Goal: Task Accomplishment & Management: Use online tool/utility

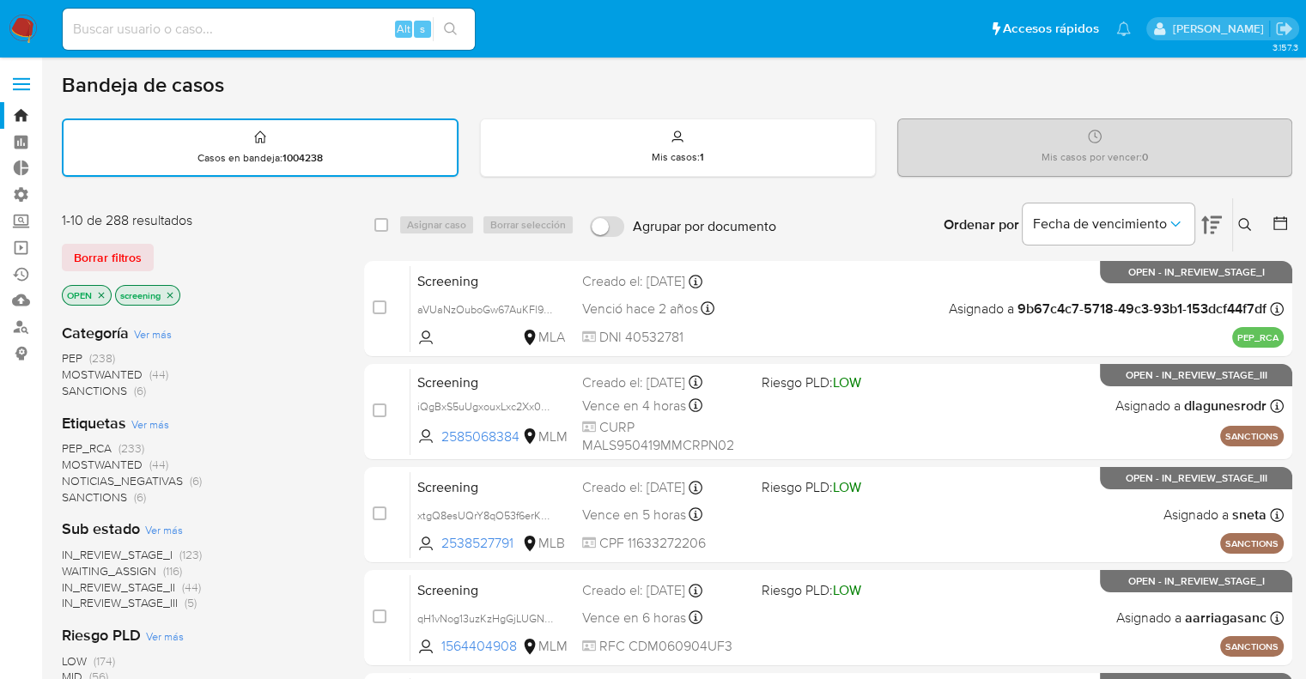
click at [79, 459] on span "MOSTWANTED" at bounding box center [102, 464] width 81 height 17
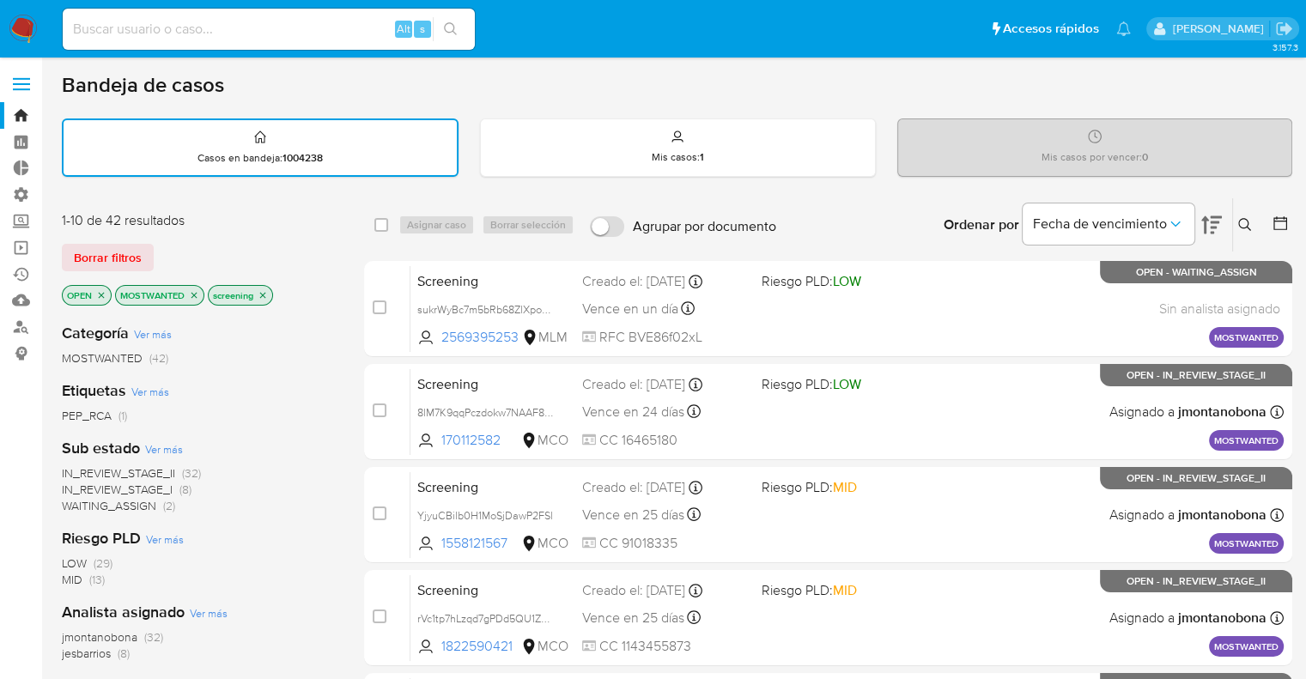
click at [195, 293] on icon "close-filter" at bounding box center [194, 295] width 6 height 6
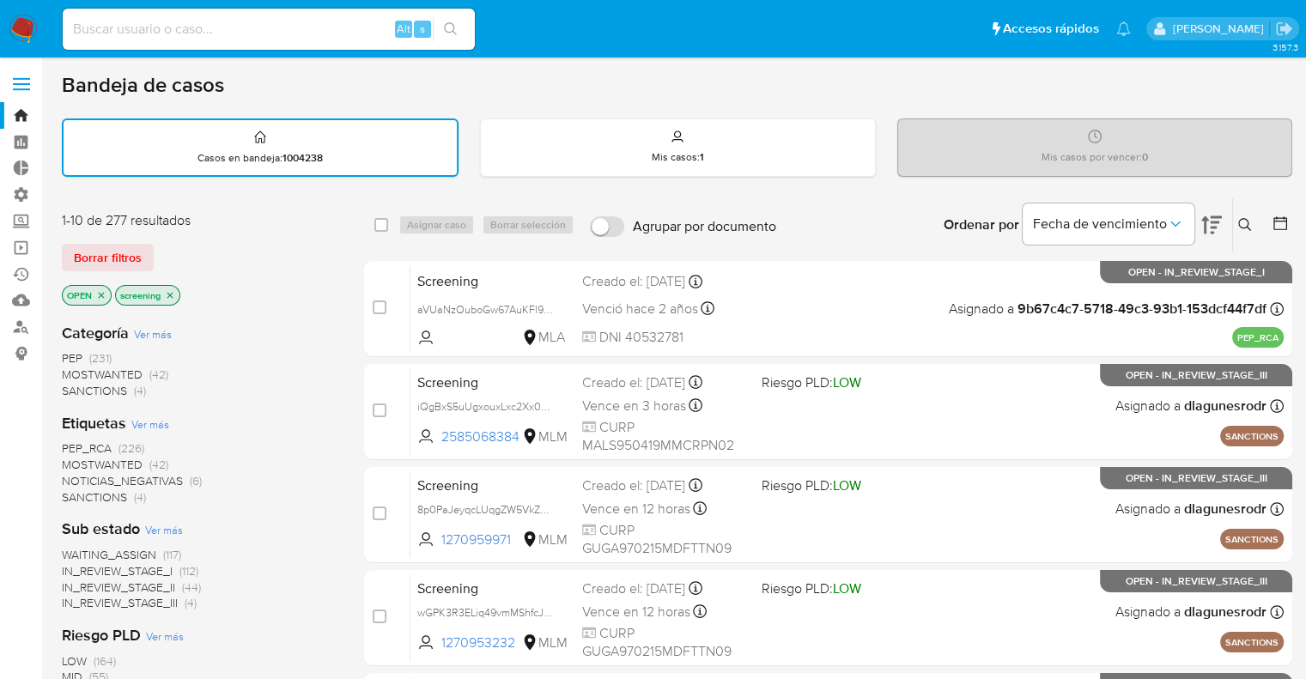
click at [182, 256] on div "Borrar filtros" at bounding box center [199, 257] width 275 height 27
click at [70, 442] on span "PEP_RCA" at bounding box center [87, 448] width 50 height 17
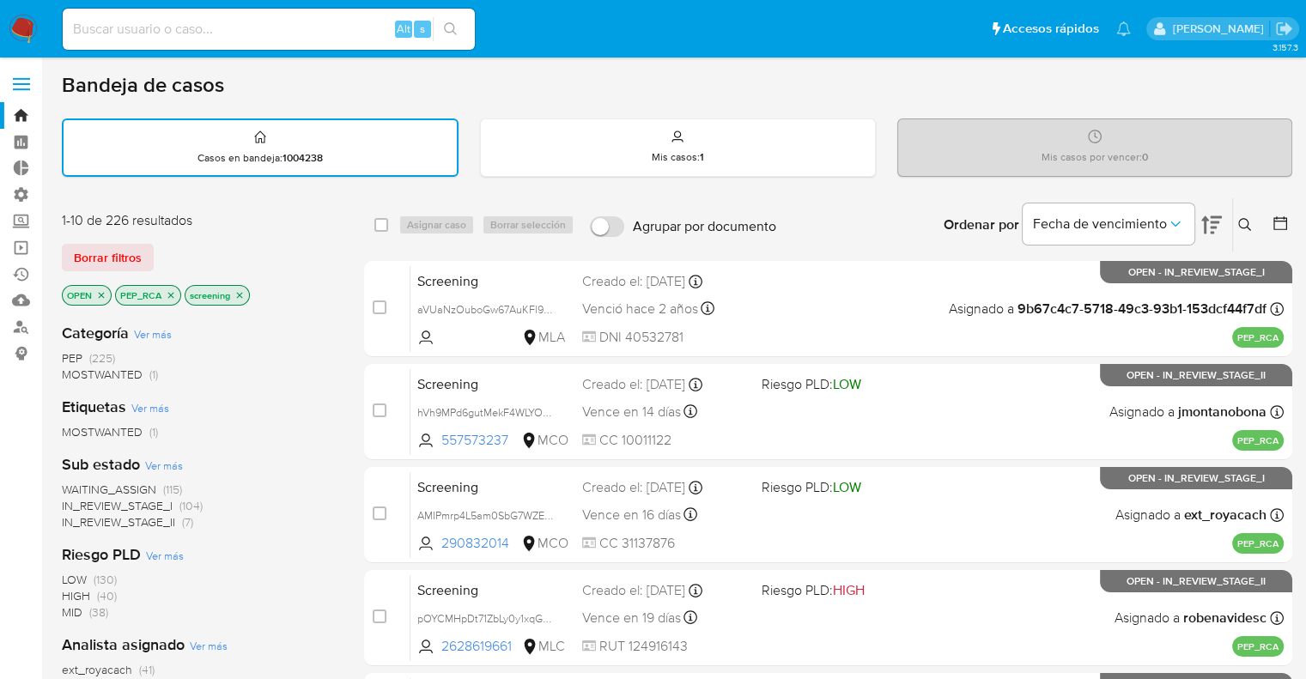
click at [168, 245] on div "Borrar filtros" at bounding box center [199, 257] width 275 height 27
click at [258, 244] on div "Borrar filtros" at bounding box center [199, 257] width 275 height 27
click at [174, 290] on icon "close-filter" at bounding box center [171, 295] width 10 height 10
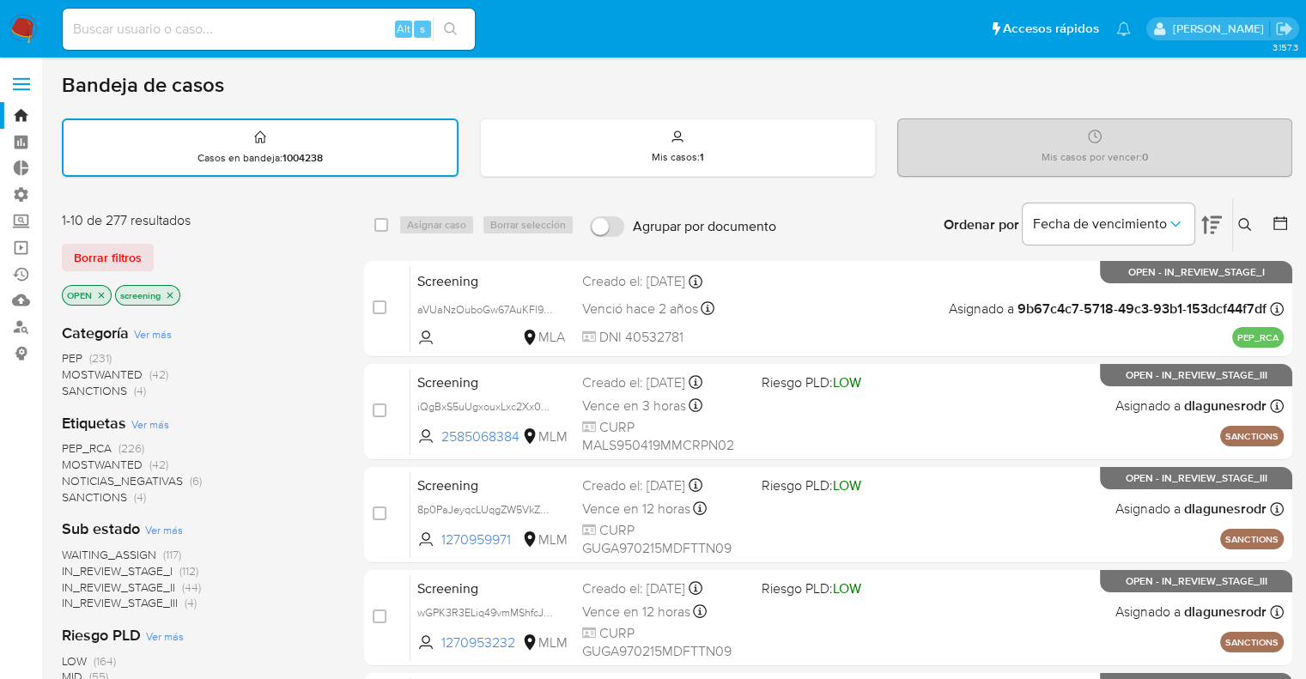
click at [164, 246] on div "Borrar filtros" at bounding box center [199, 257] width 275 height 27
click at [69, 447] on span "PEP_RCA" at bounding box center [87, 448] width 50 height 17
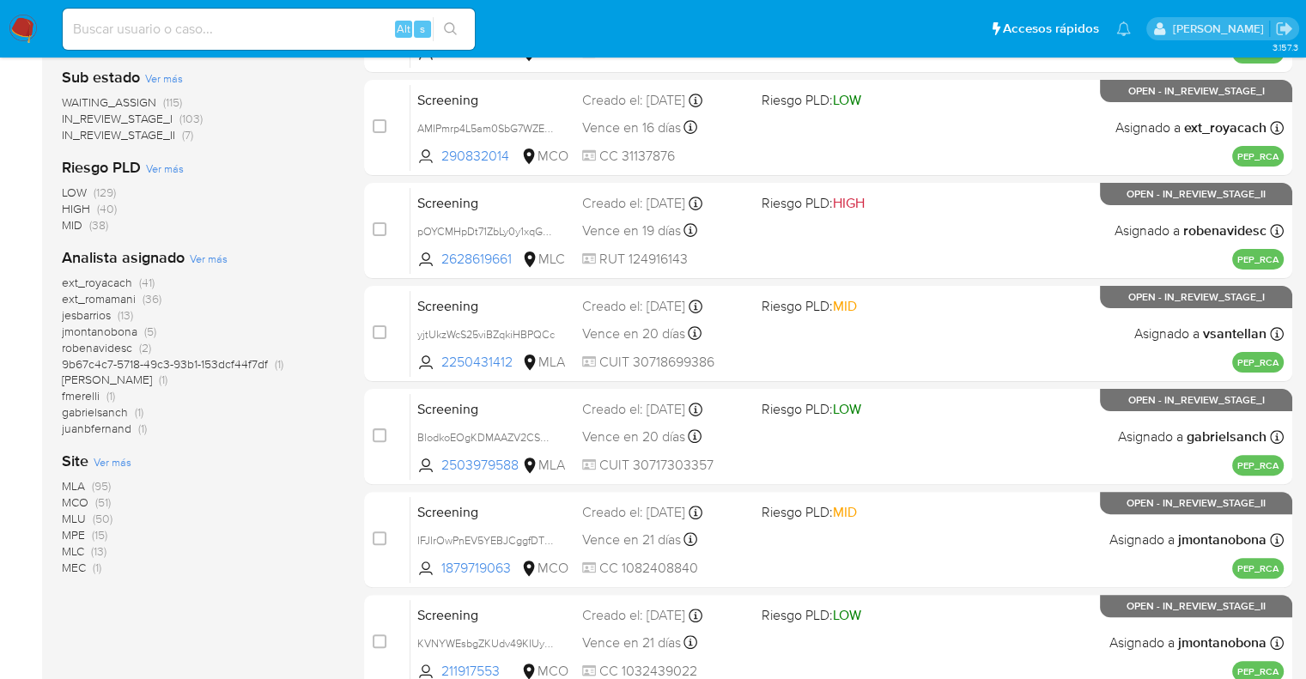
scroll to position [601, 0]
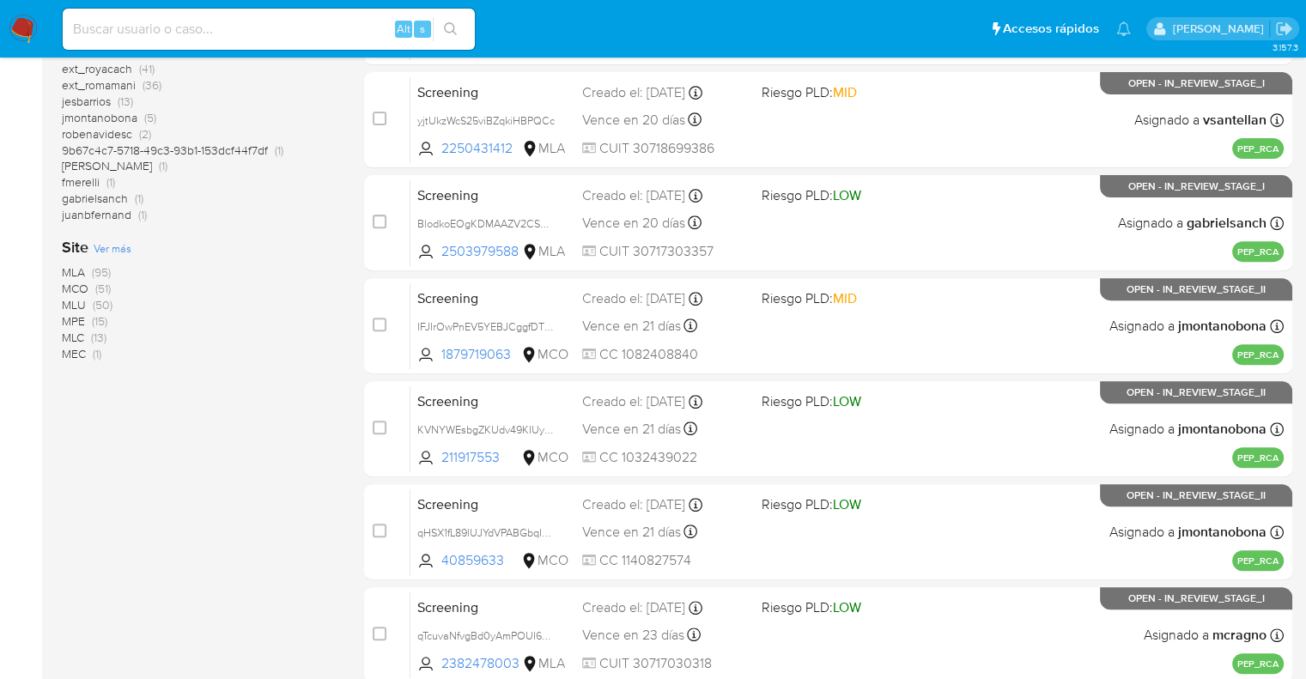
click at [70, 302] on span "MLU" at bounding box center [74, 304] width 24 height 17
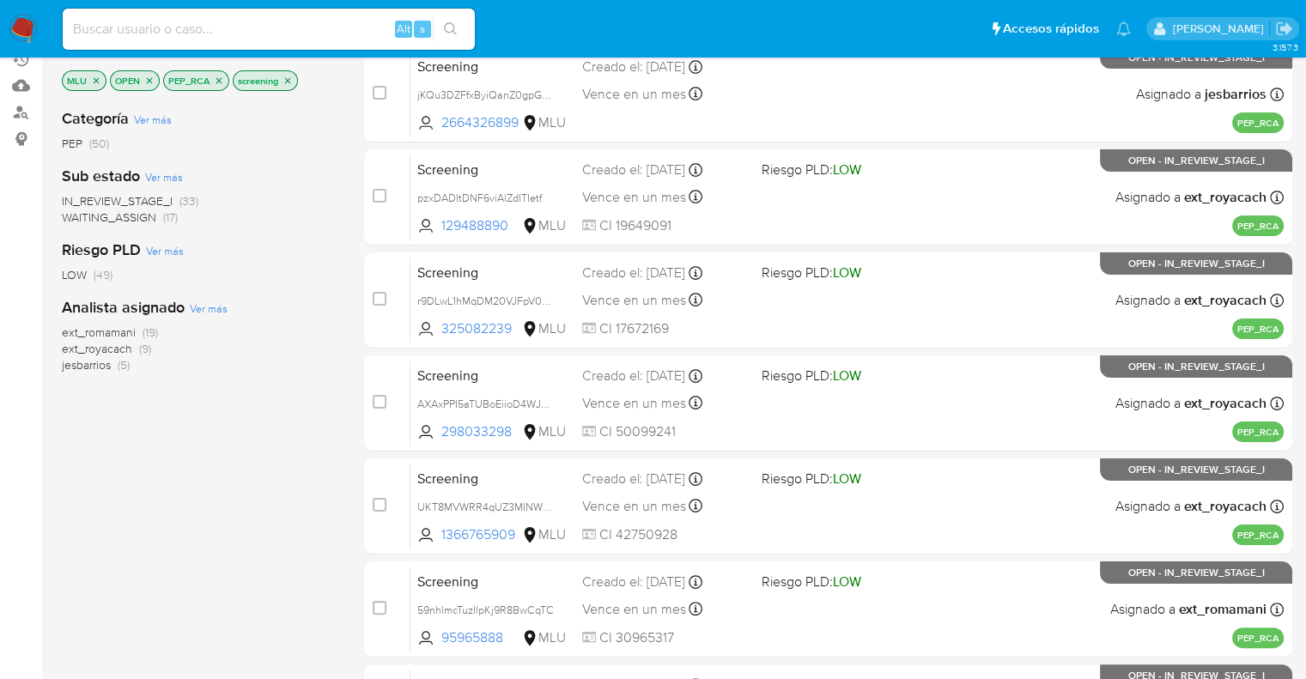
scroll to position [172, 0]
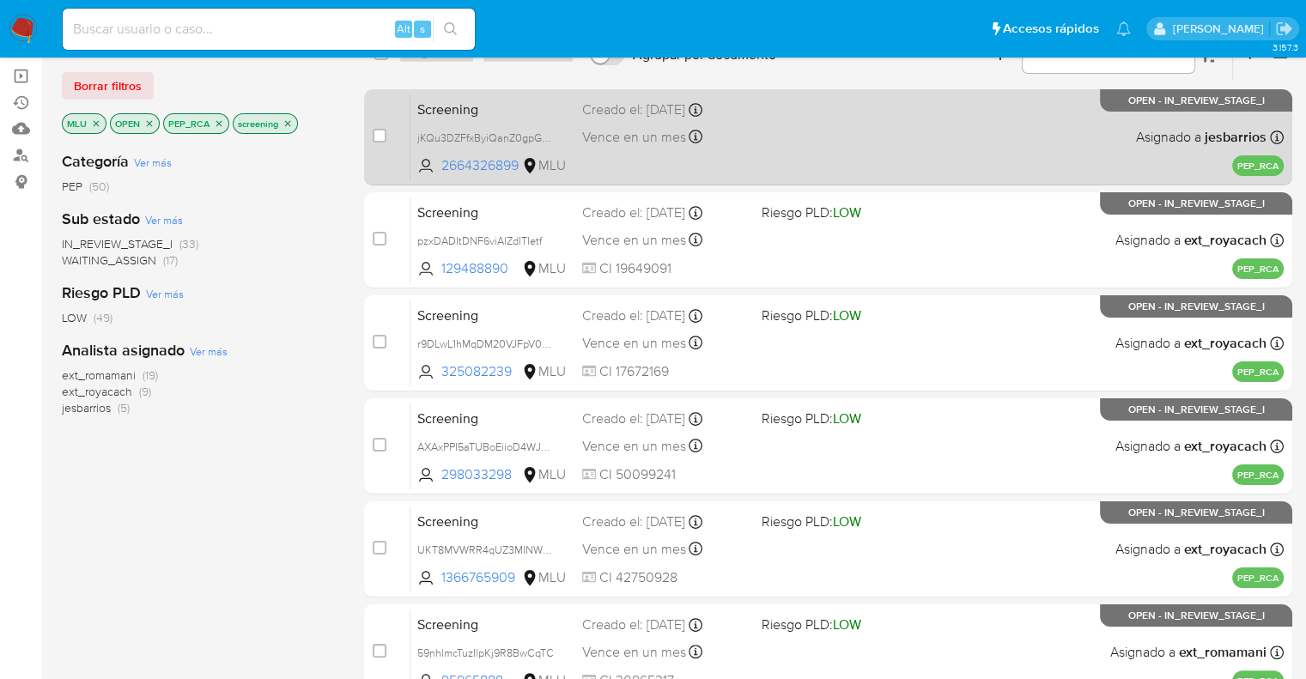
click at [522, 97] on span "Screening" at bounding box center [492, 108] width 151 height 22
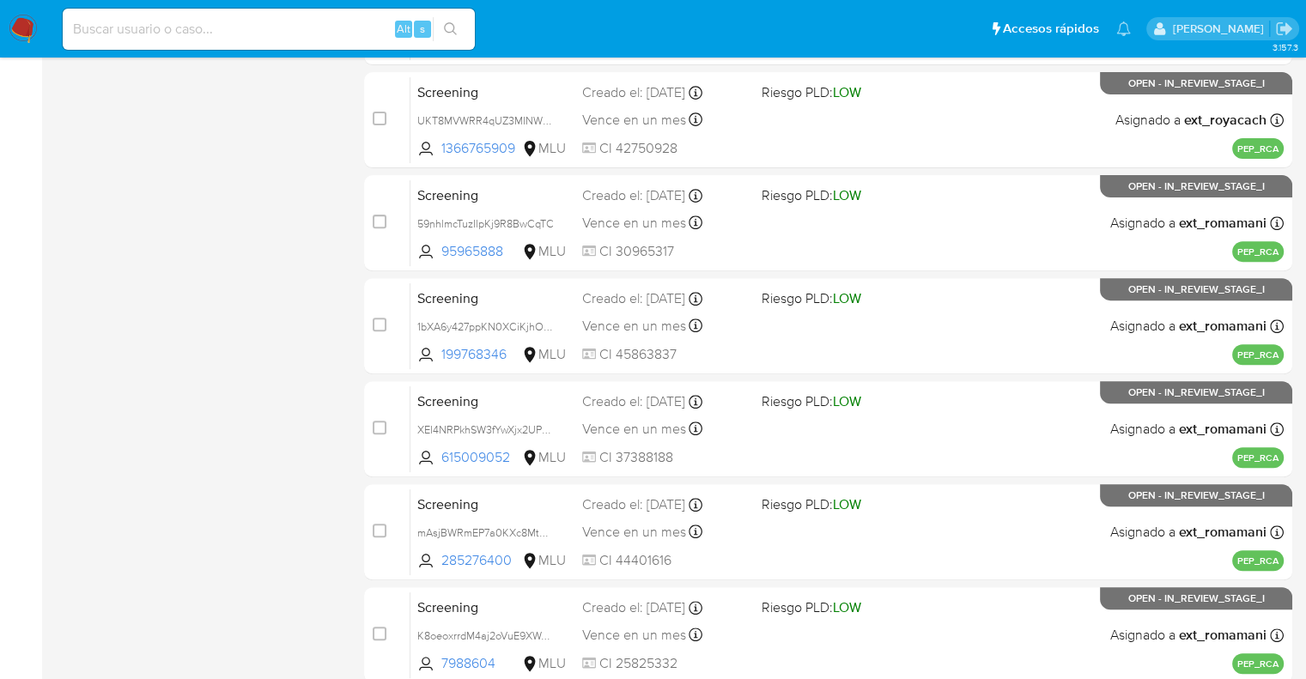
scroll to position [676, 0]
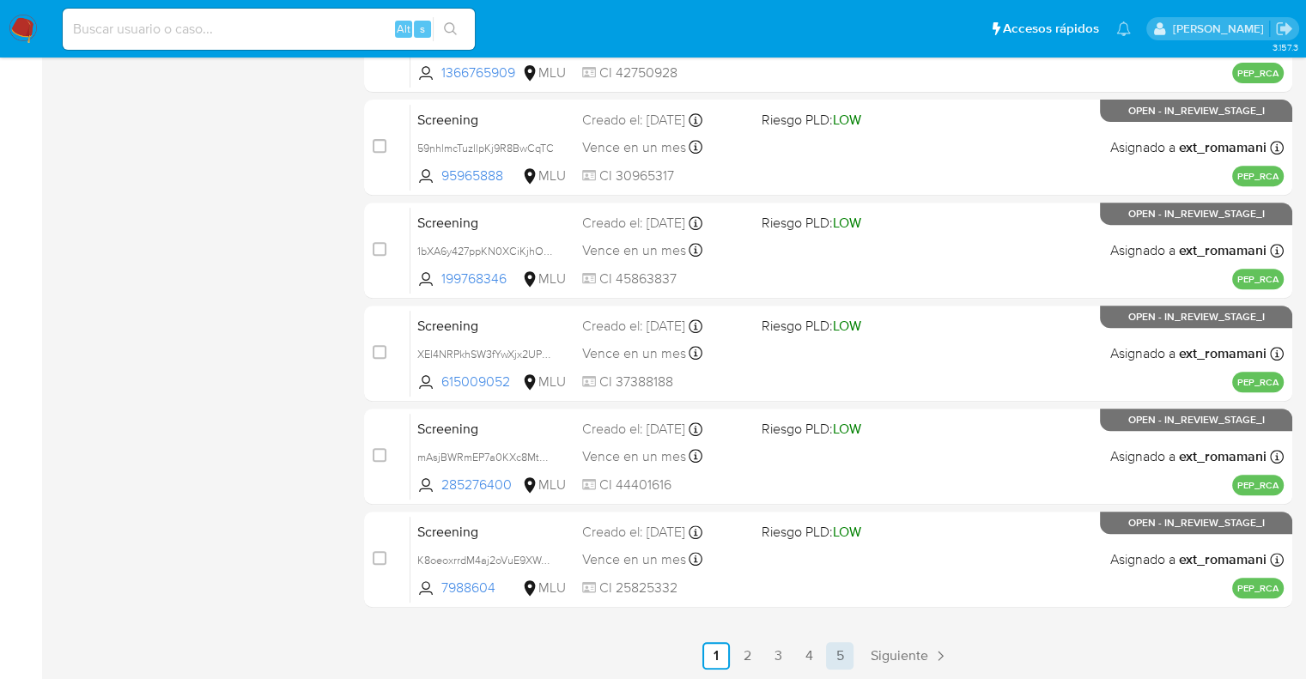
click at [845, 660] on link "5" at bounding box center [839, 655] width 27 height 27
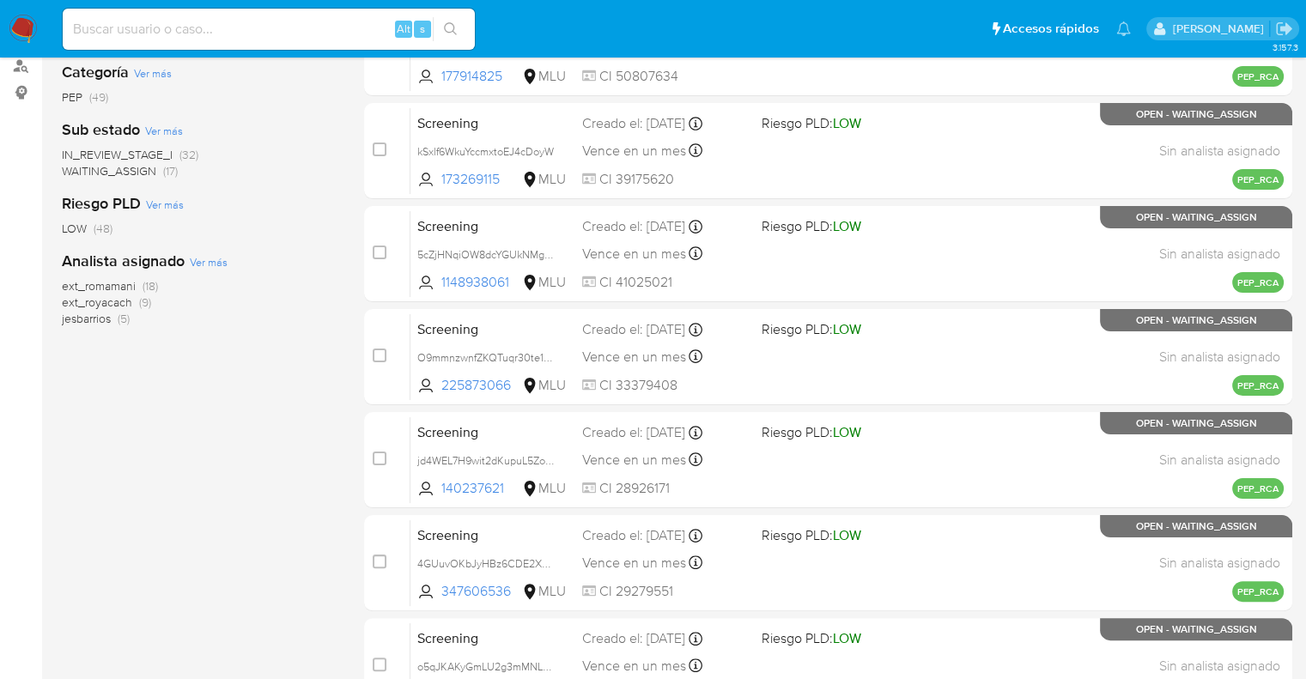
scroll to position [573, 0]
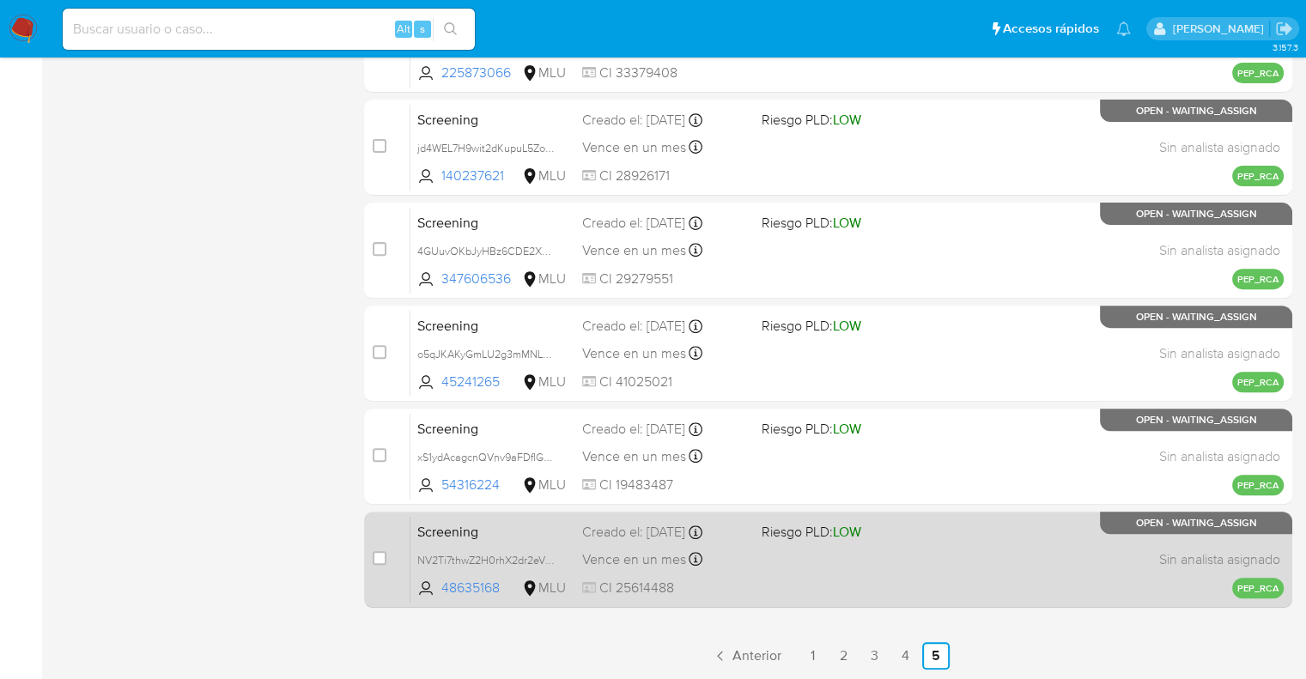
click at [714, 581] on span "CI 25614488" at bounding box center [664, 588] width 165 height 19
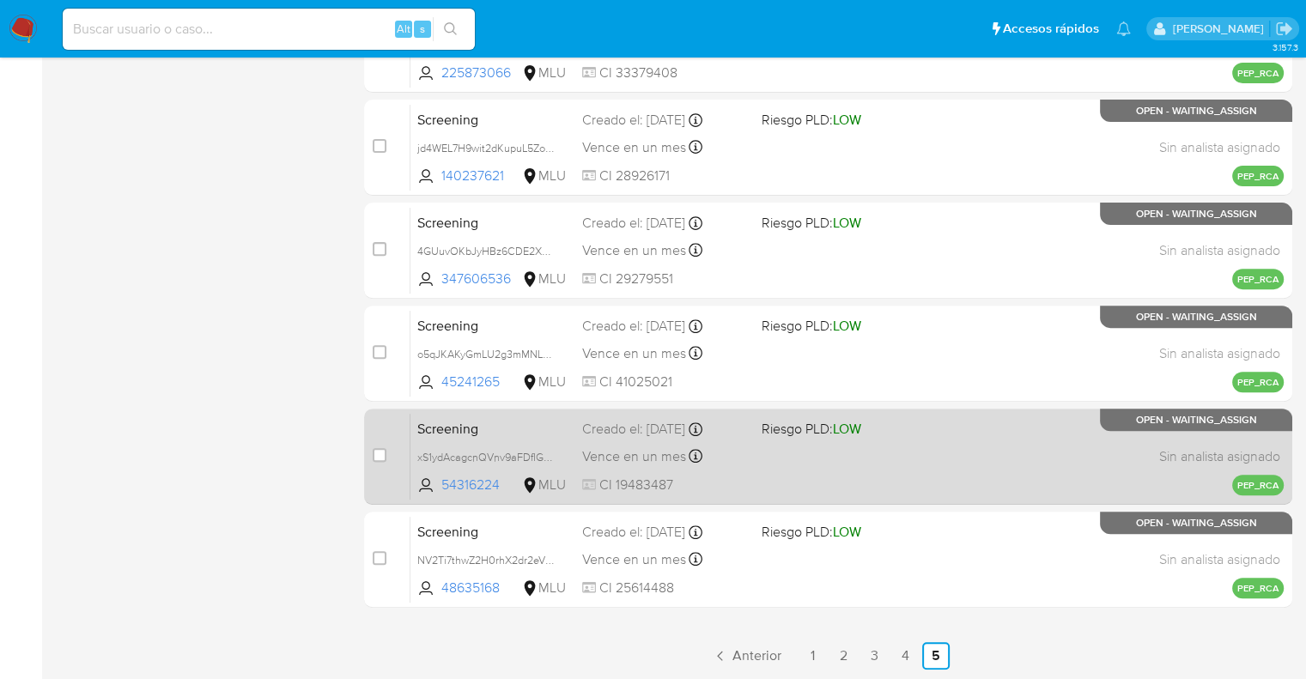
click at [515, 432] on span "Screening" at bounding box center [492, 427] width 151 height 22
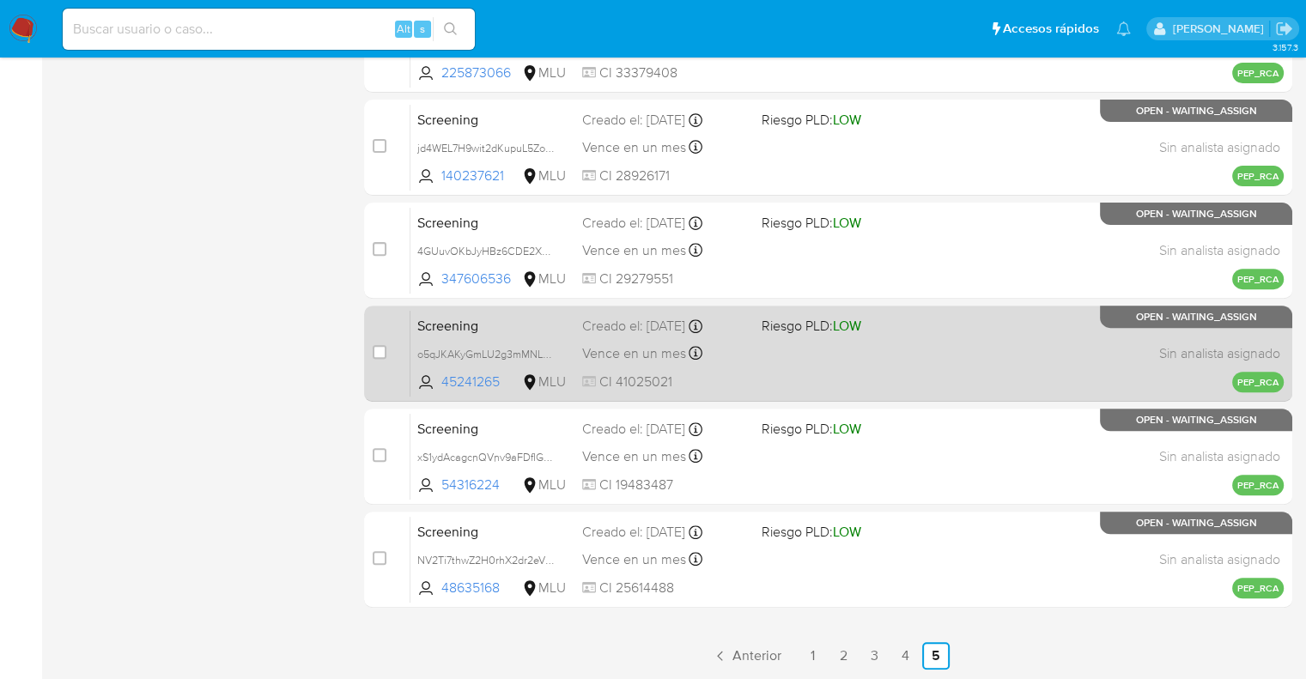
click at [513, 313] on span "Screening" at bounding box center [492, 324] width 151 height 22
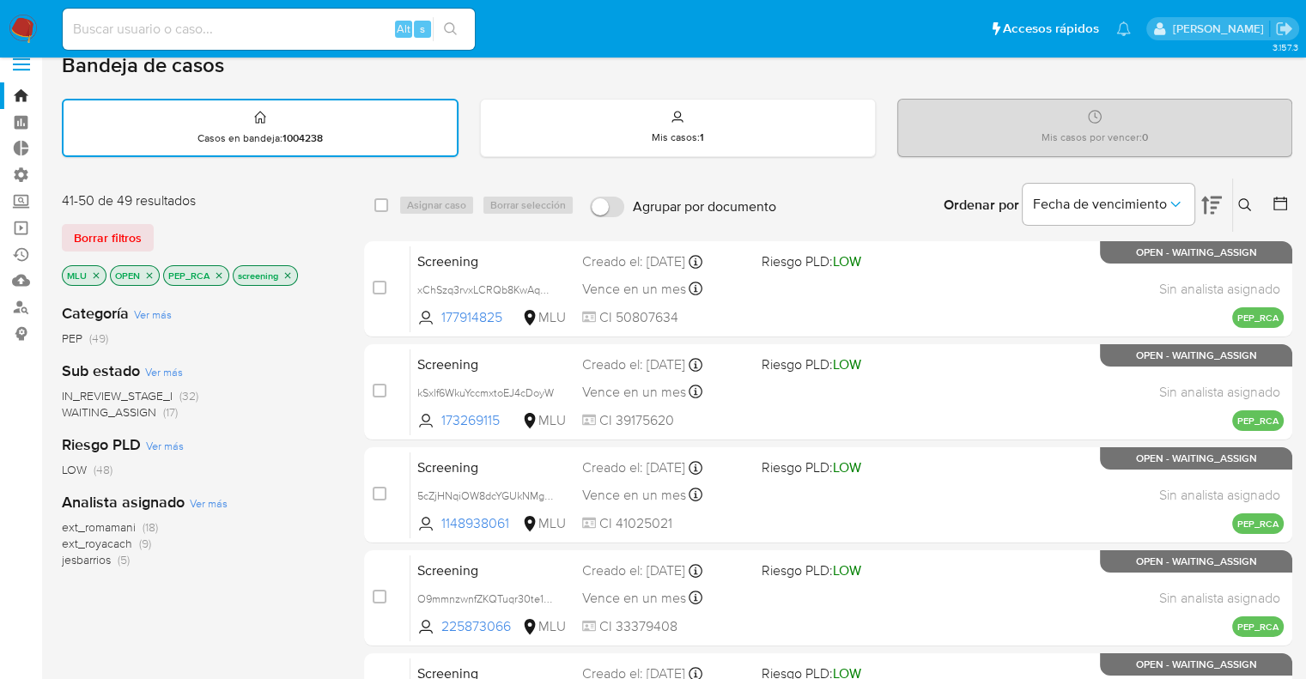
scroll to position [0, 0]
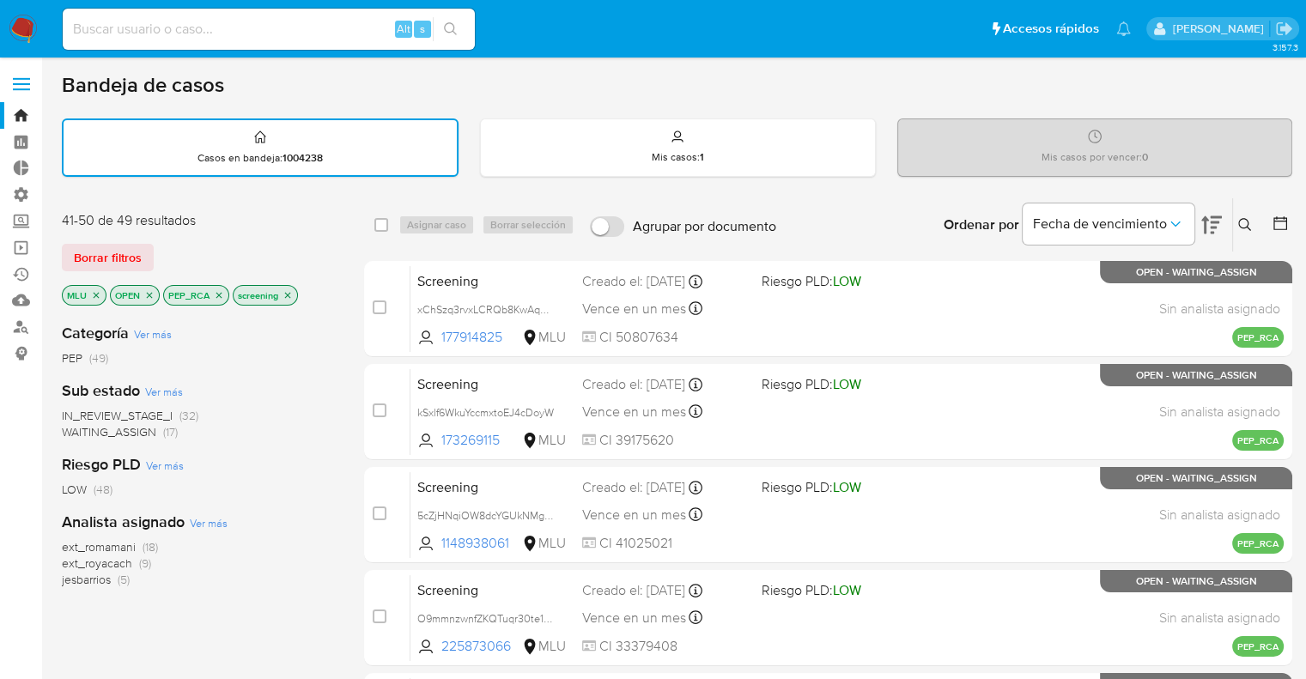
click at [94, 294] on icon "close-filter" at bounding box center [96, 295] width 10 height 10
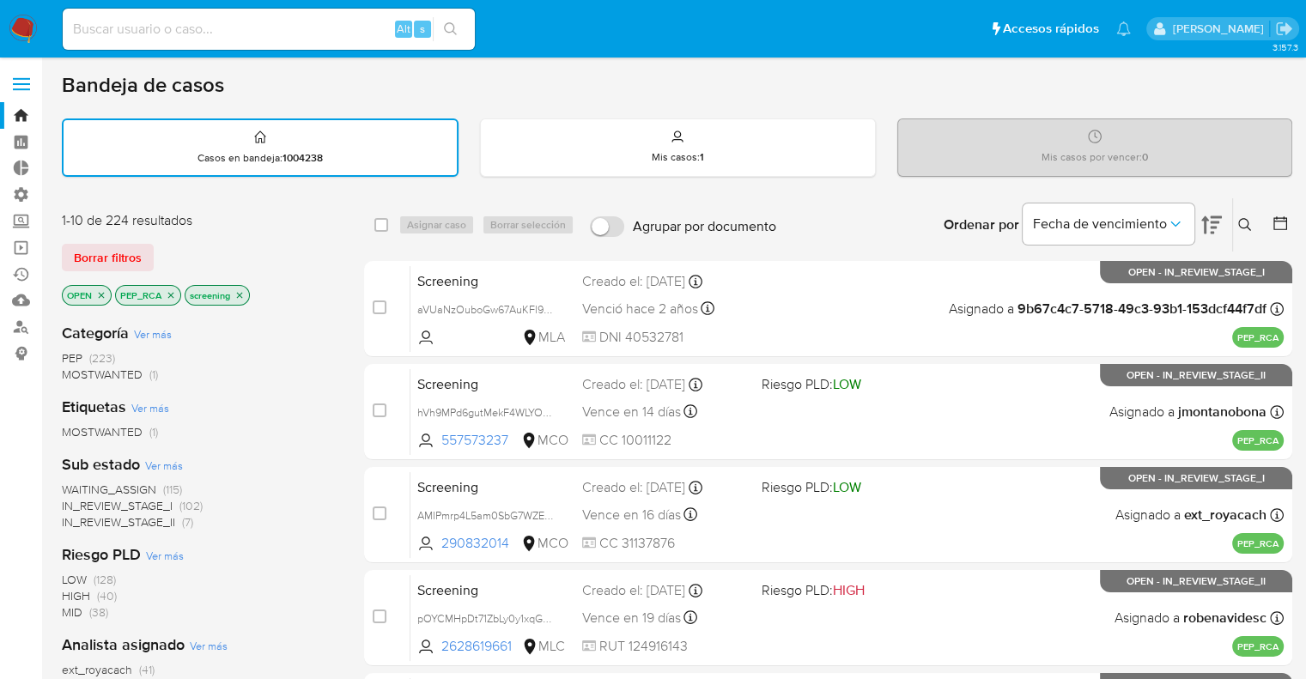
click at [172, 292] on icon "close-filter" at bounding box center [171, 295] width 6 height 6
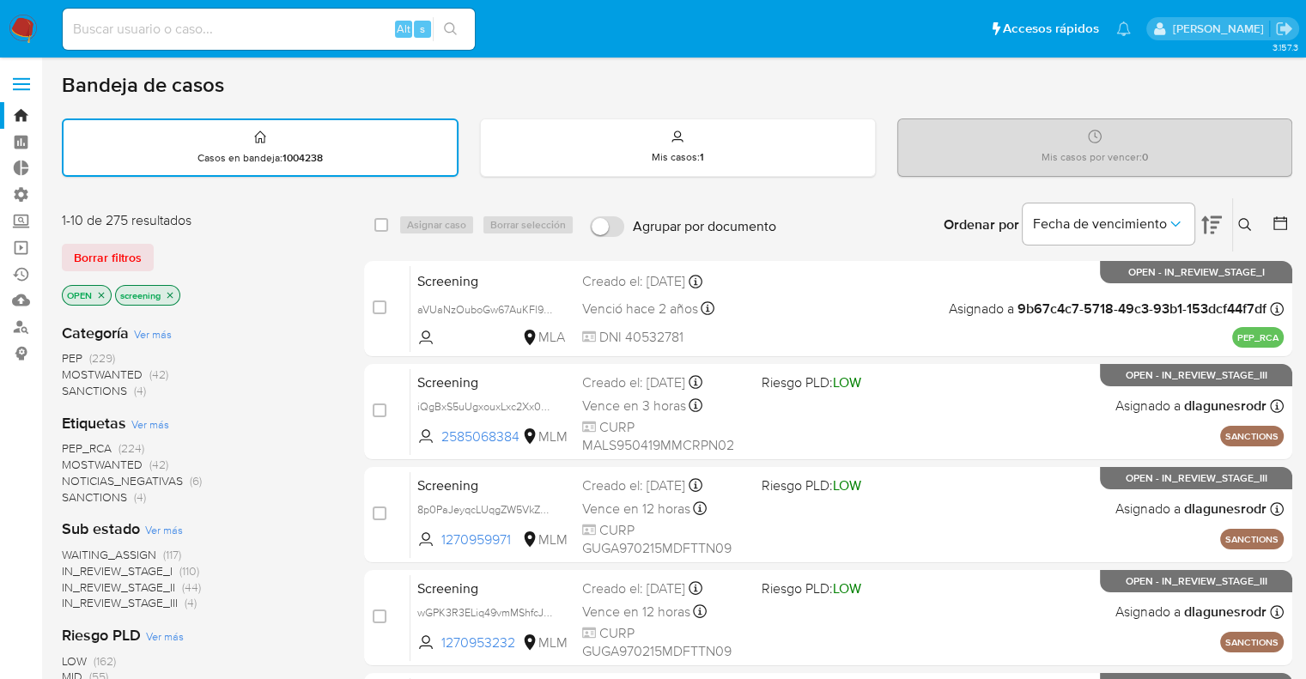
click at [161, 247] on div "Borrar filtros" at bounding box center [199, 257] width 275 height 27
click at [162, 247] on div "Borrar filtros" at bounding box center [199, 257] width 275 height 27
click at [161, 250] on div "Borrar filtros" at bounding box center [199, 257] width 275 height 27
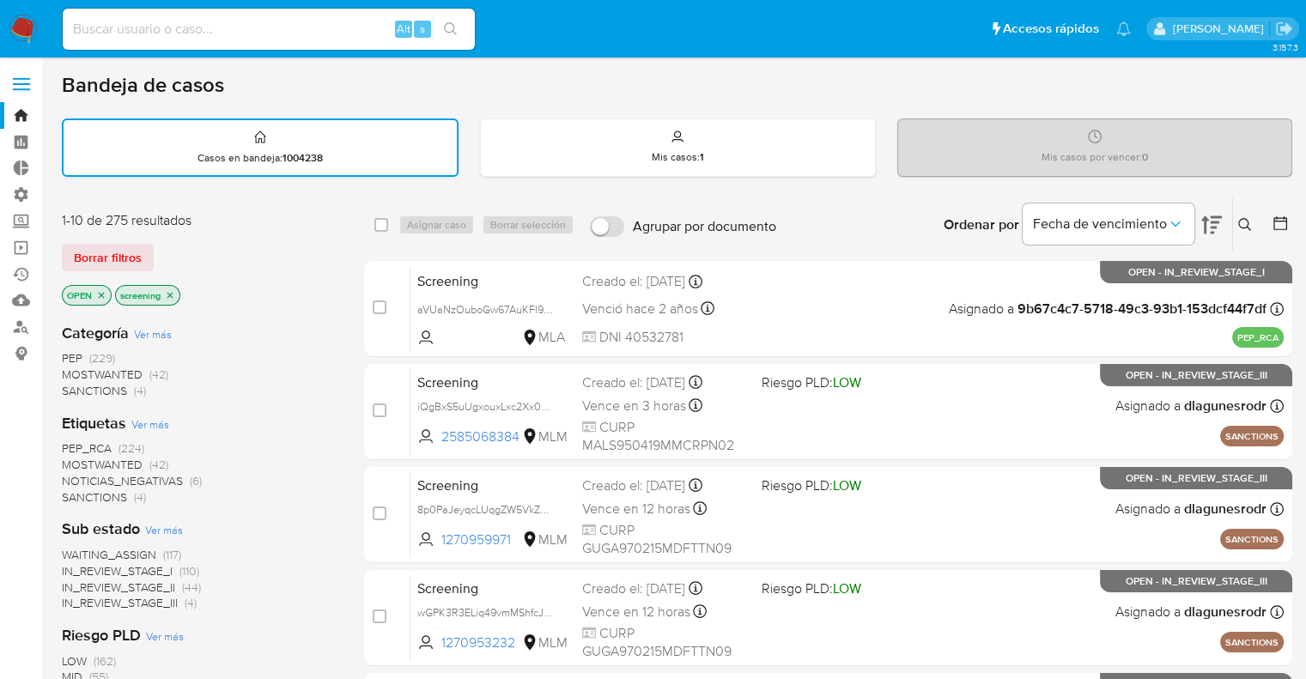
drag, startPoint x: 148, startPoint y: 202, endPoint x: 148, endPoint y: 161, distance: 41.2
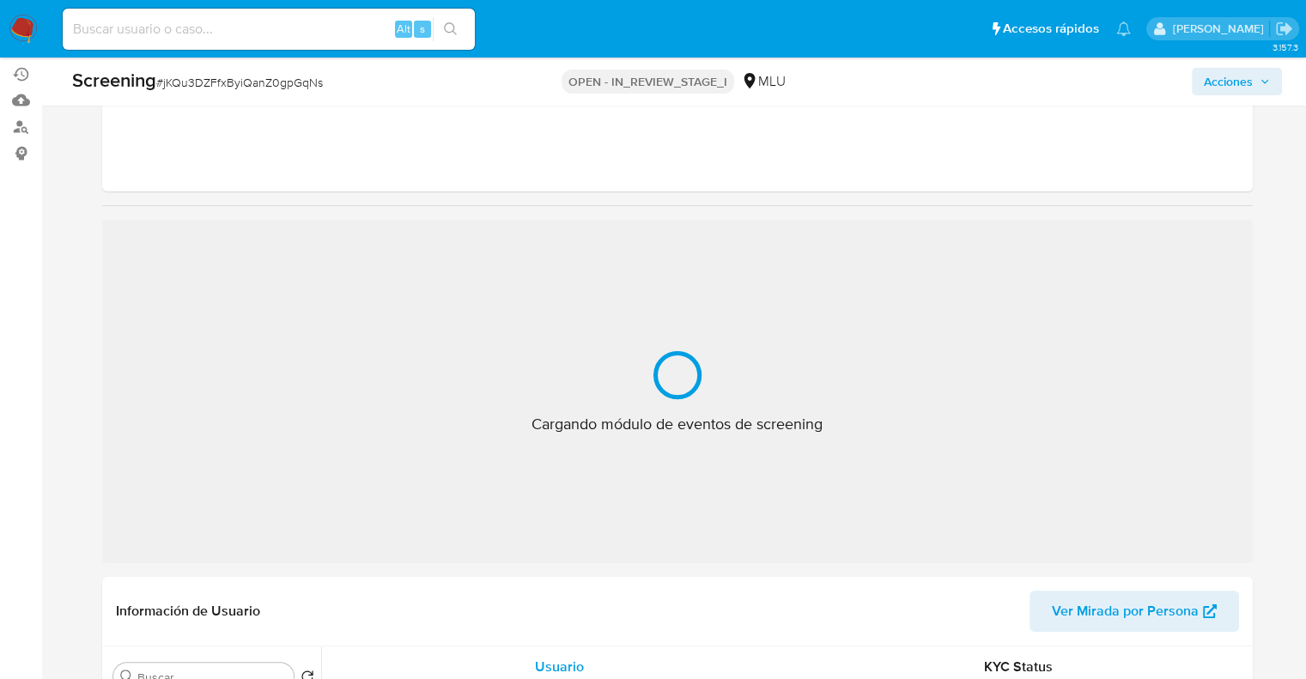
scroll to position [258, 0]
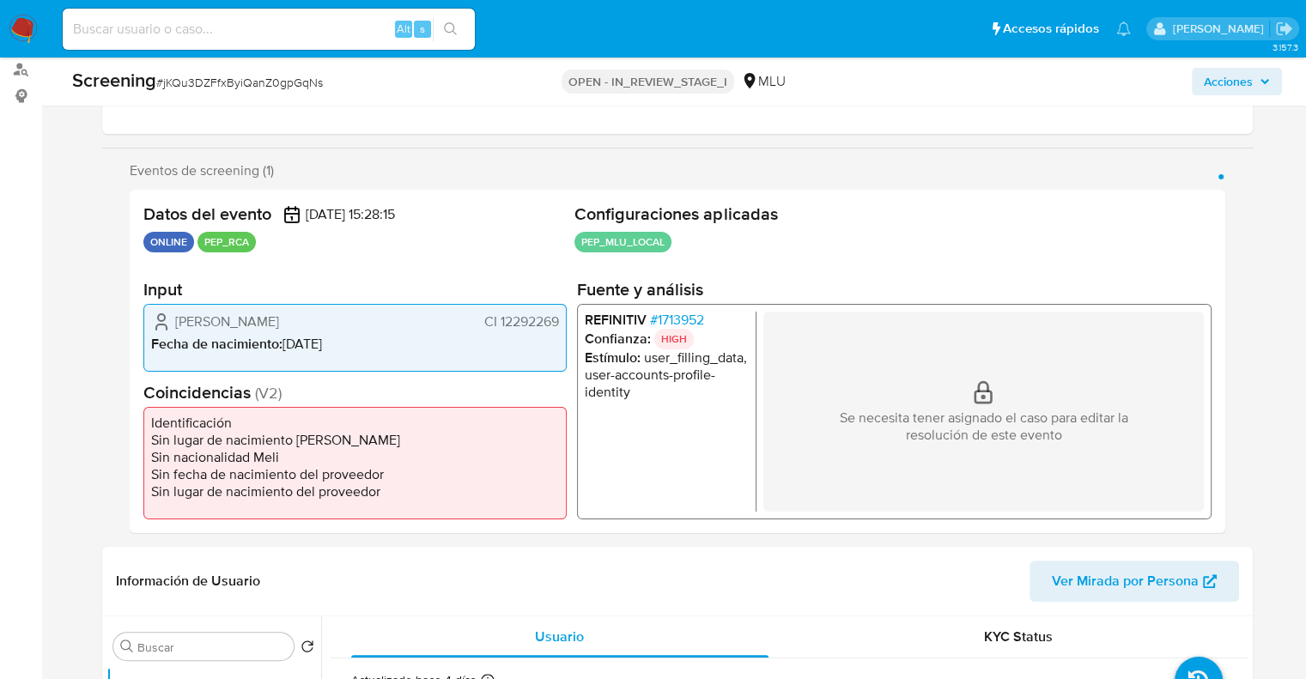
select select "10"
click at [665, 320] on span "# 1713952" at bounding box center [676, 319] width 54 height 17
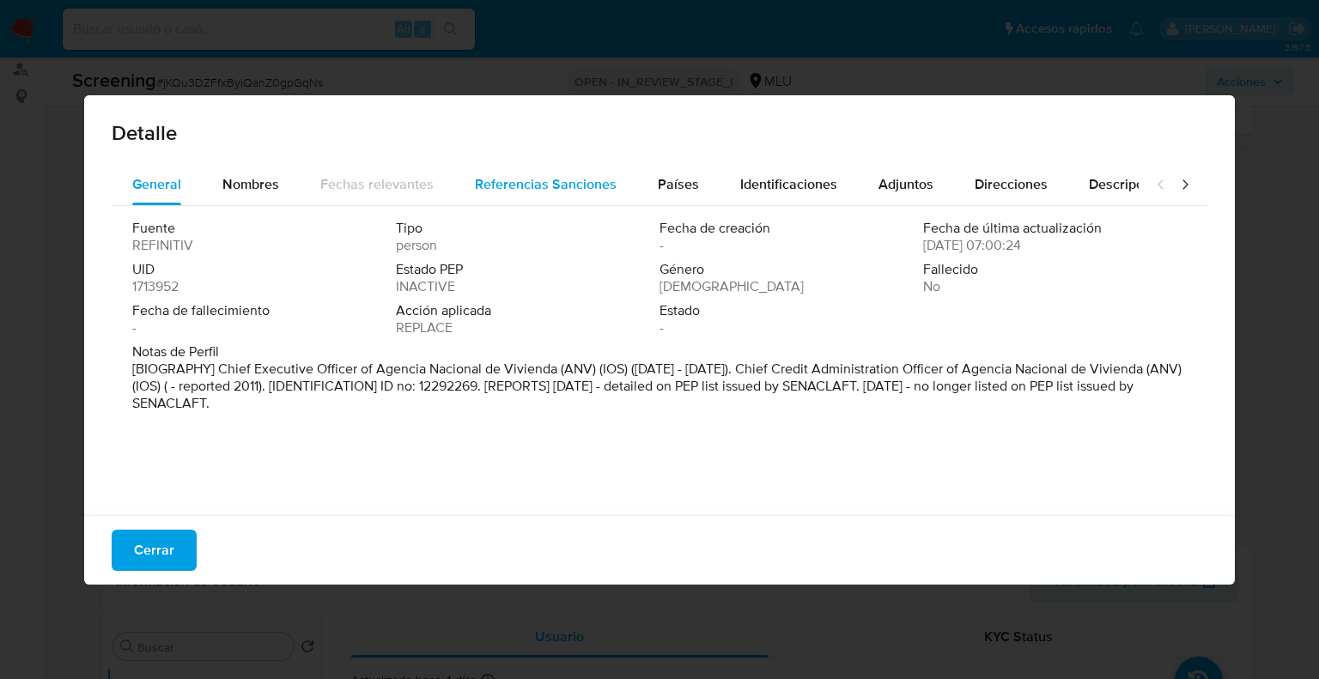
click at [612, 178] on button "Referencias Sanciones" at bounding box center [545, 184] width 183 height 41
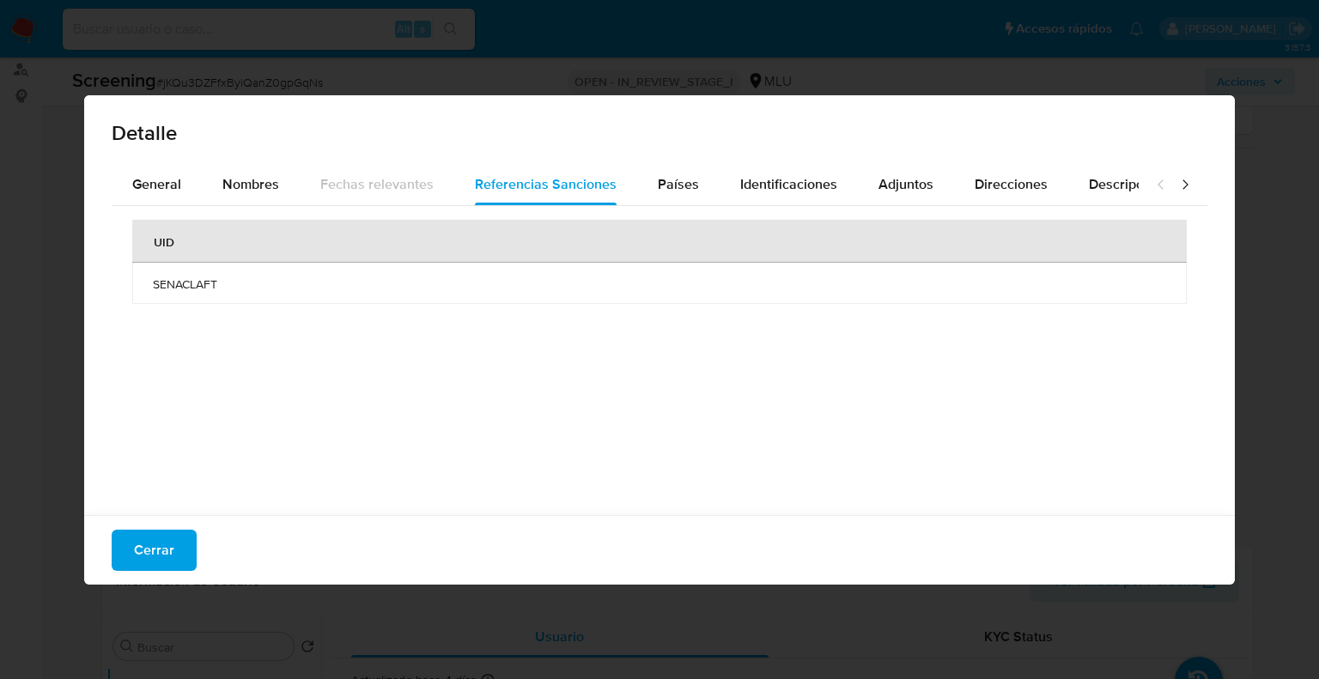
click at [156, 287] on span "SENACLAFT" at bounding box center [659, 283] width 1013 height 15
click at [176, 542] on button "Cerrar" at bounding box center [154, 550] width 85 height 41
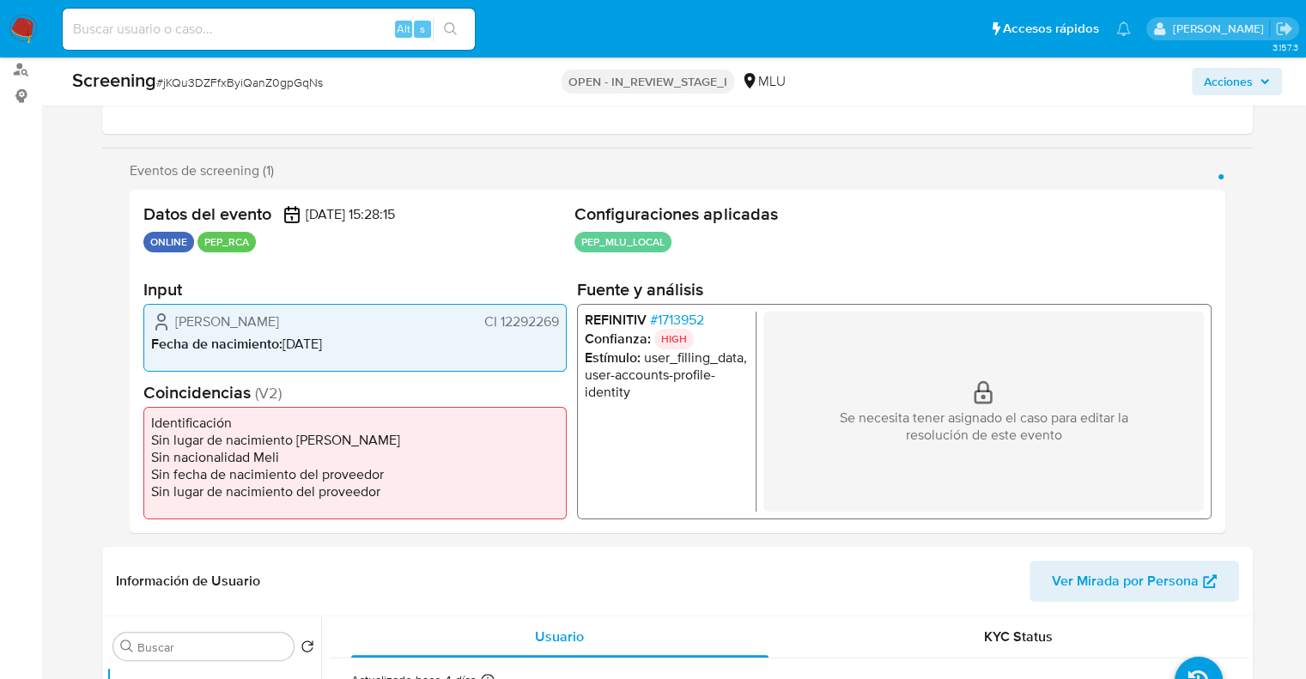
click at [112, 487] on div "Eventos de screening (1) Página 1 Datos del evento 05/09/2025 15:28:15 ONLINE P…" at bounding box center [677, 347] width 1150 height 371
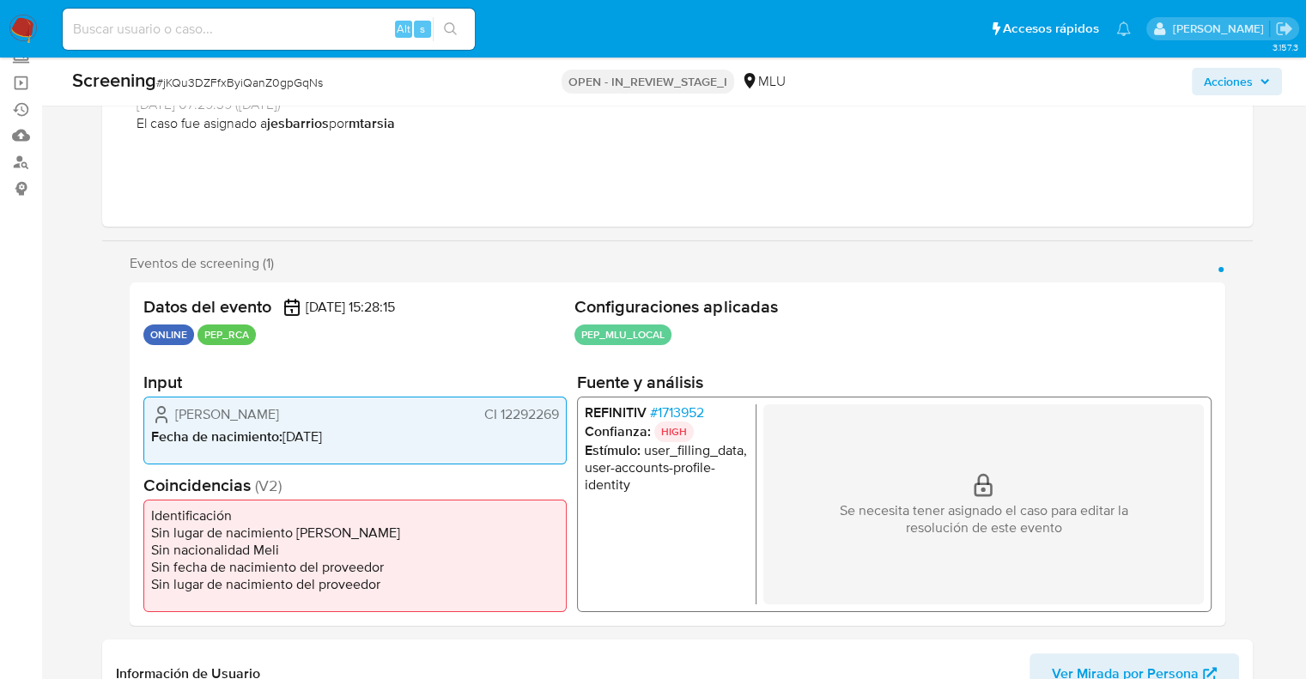
scroll to position [172, 0]
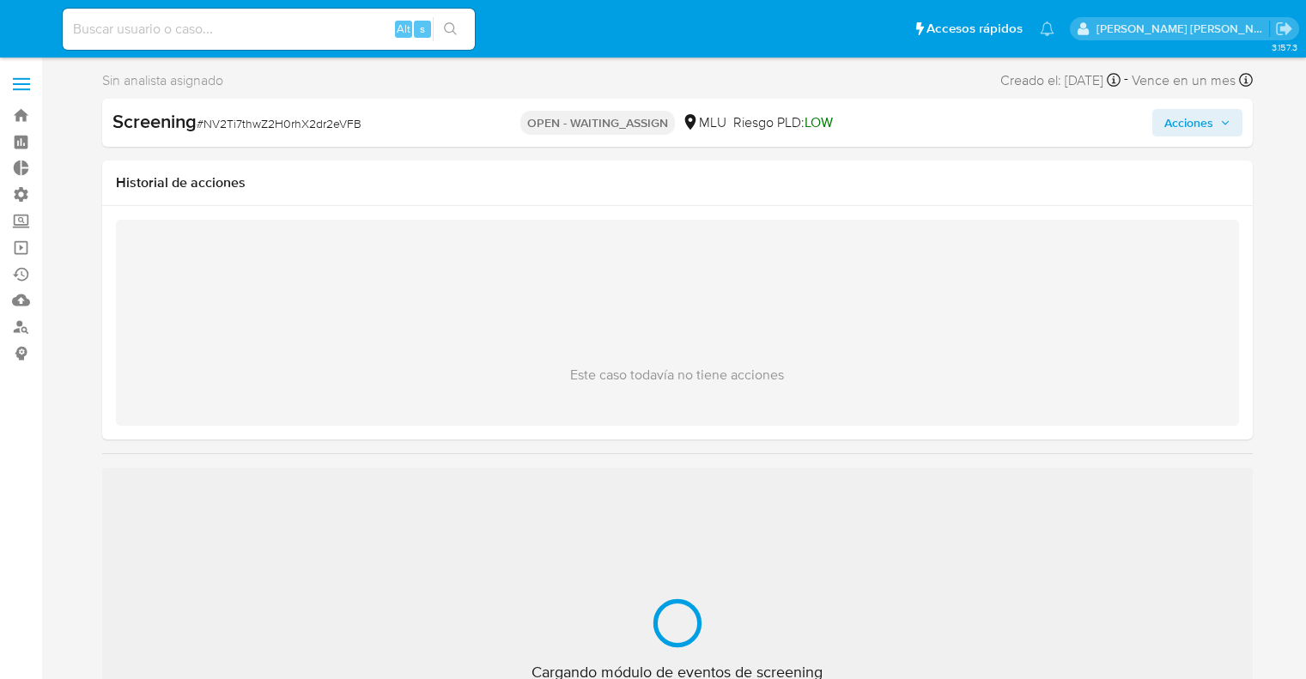
select select "10"
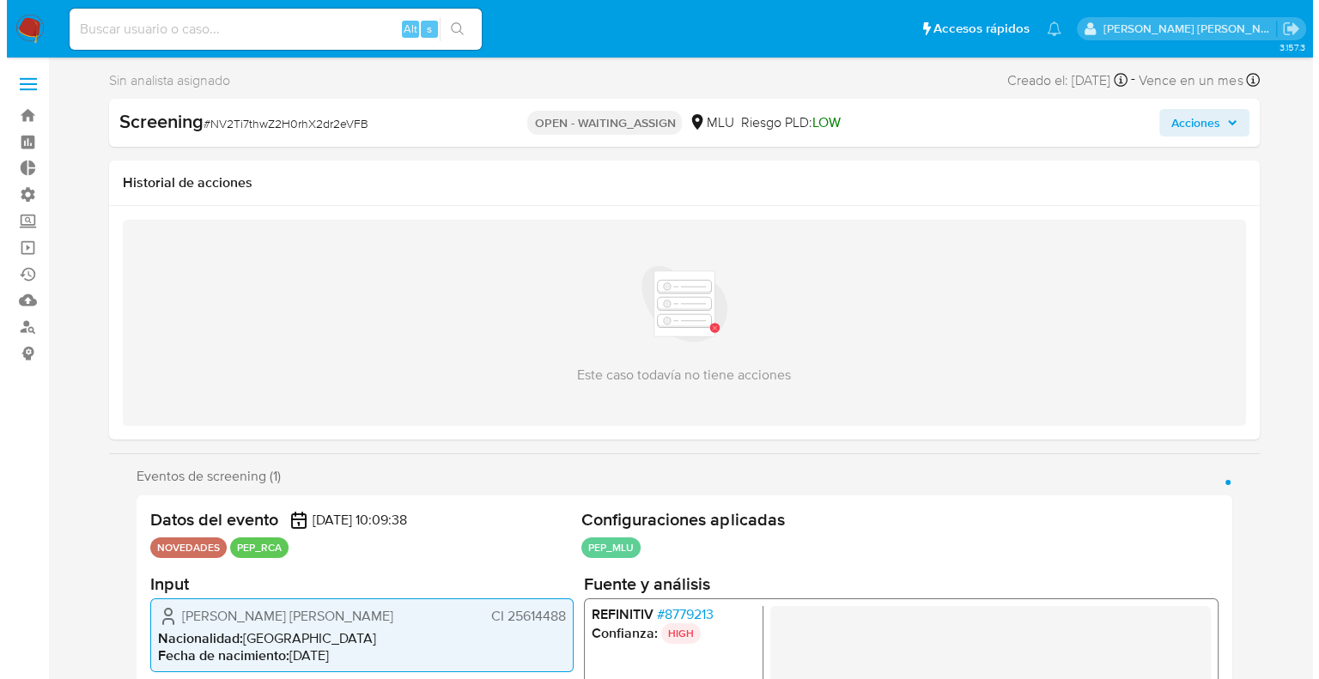
scroll to position [86, 0]
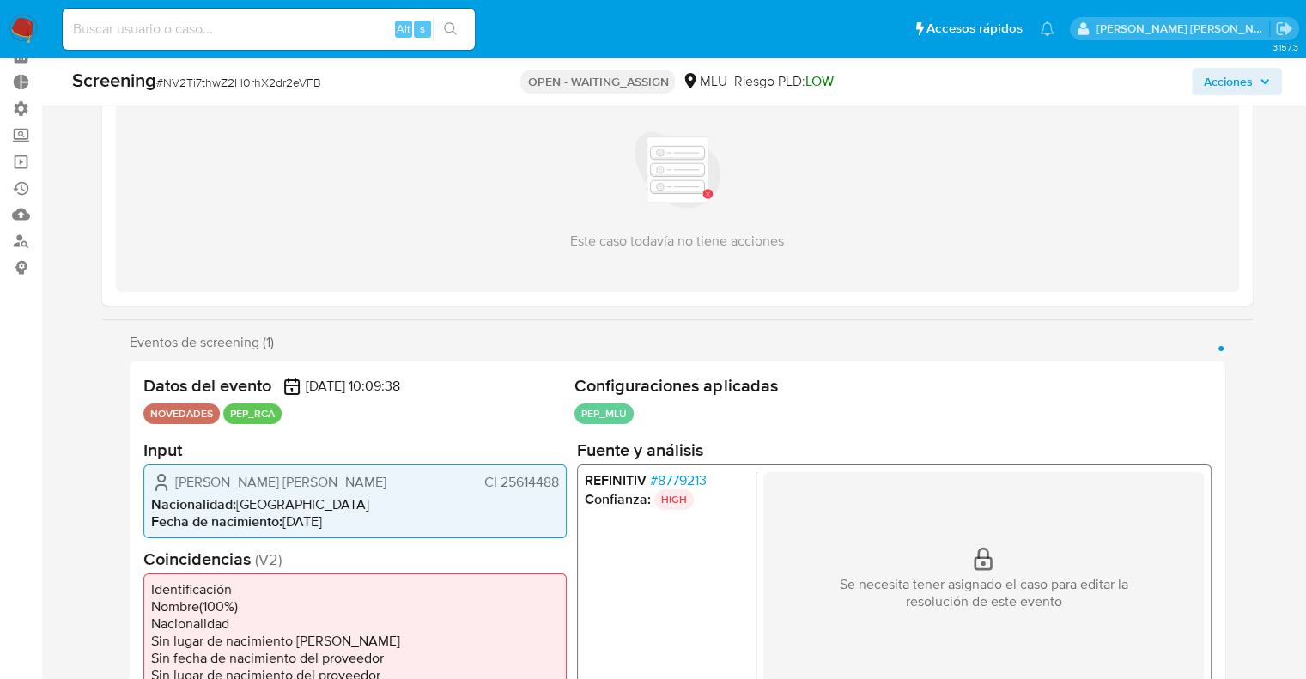
click at [666, 479] on span "# 8779213" at bounding box center [677, 479] width 57 height 17
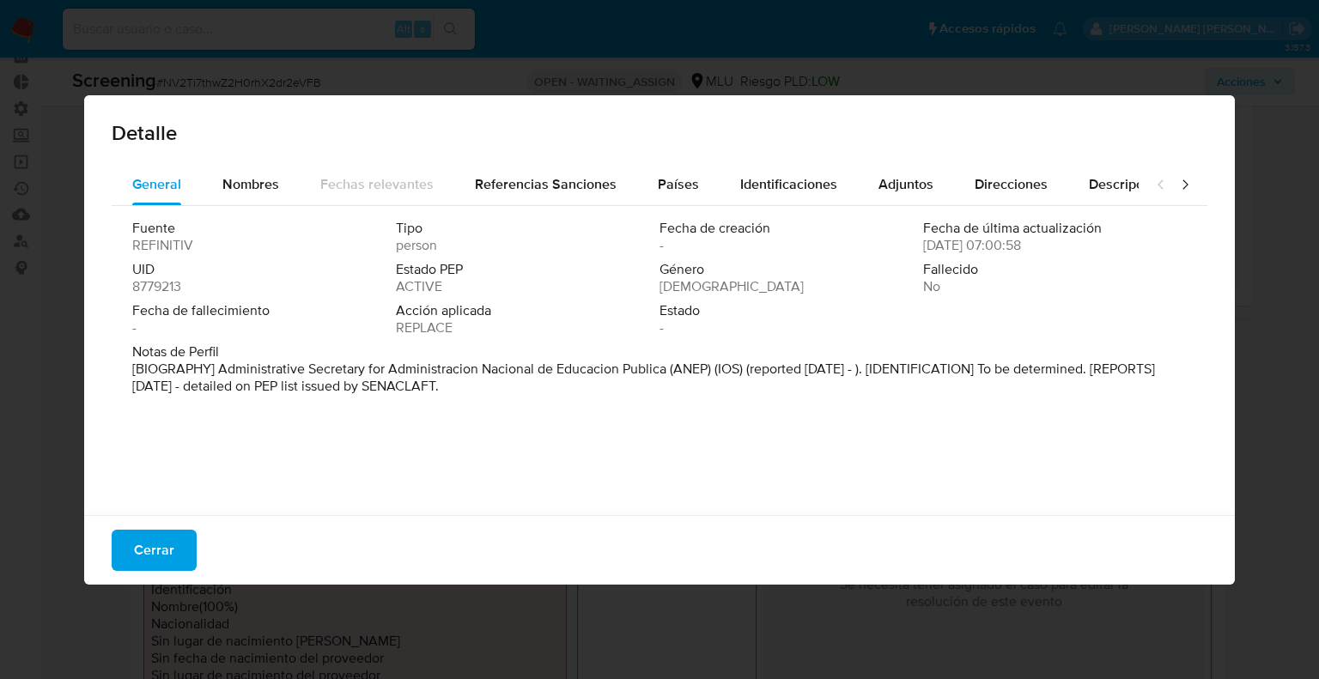
click at [146, 288] on span "8779213" at bounding box center [156, 286] width 49 height 17
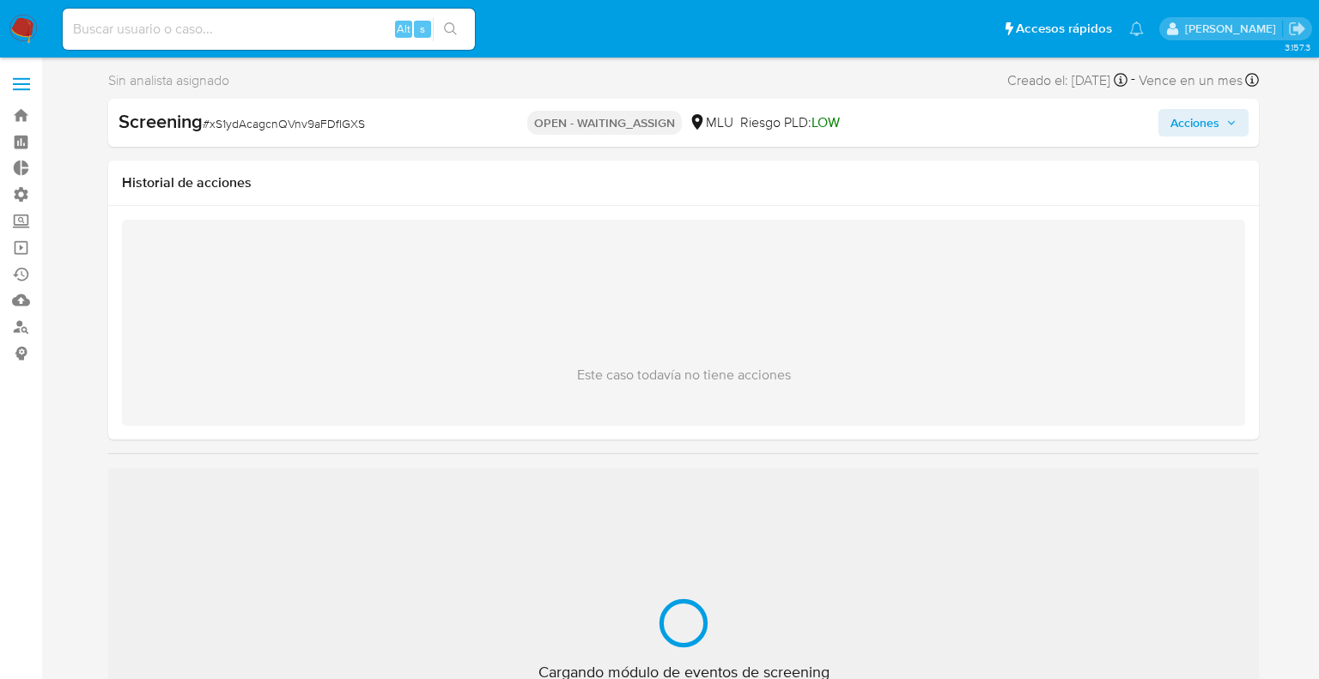
select select "10"
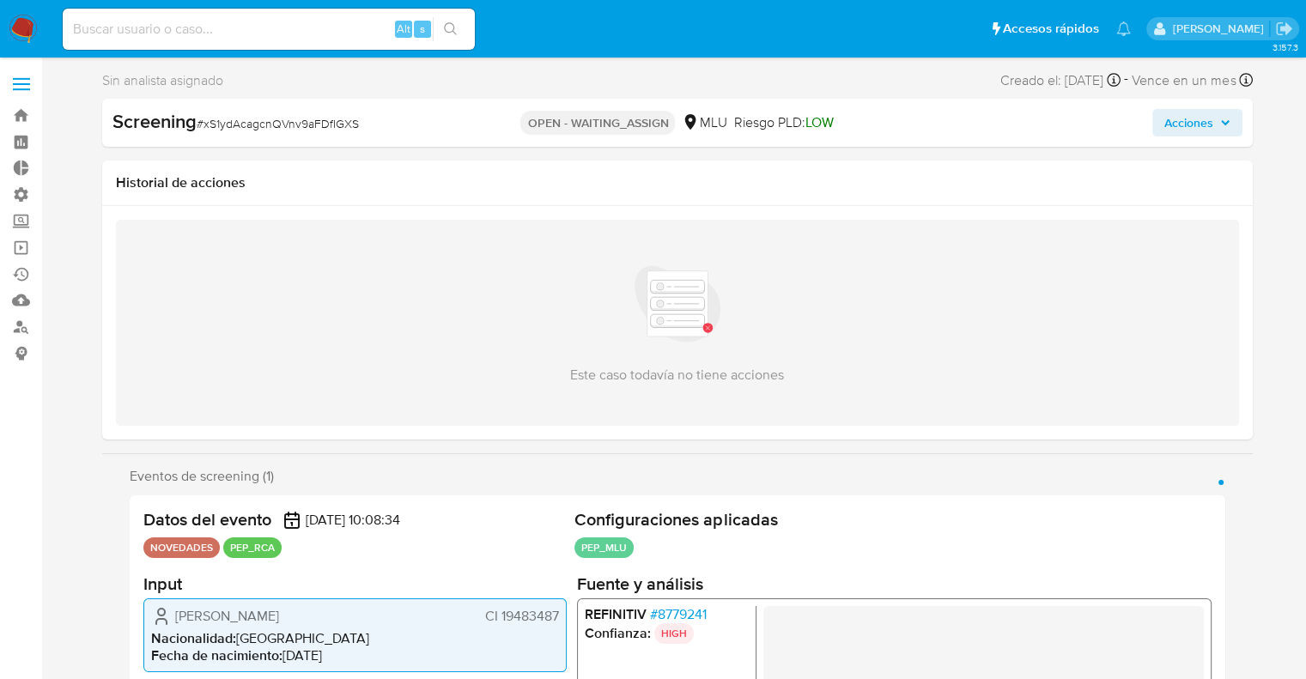
click at [660, 615] on span "# 8779241" at bounding box center [677, 613] width 57 height 17
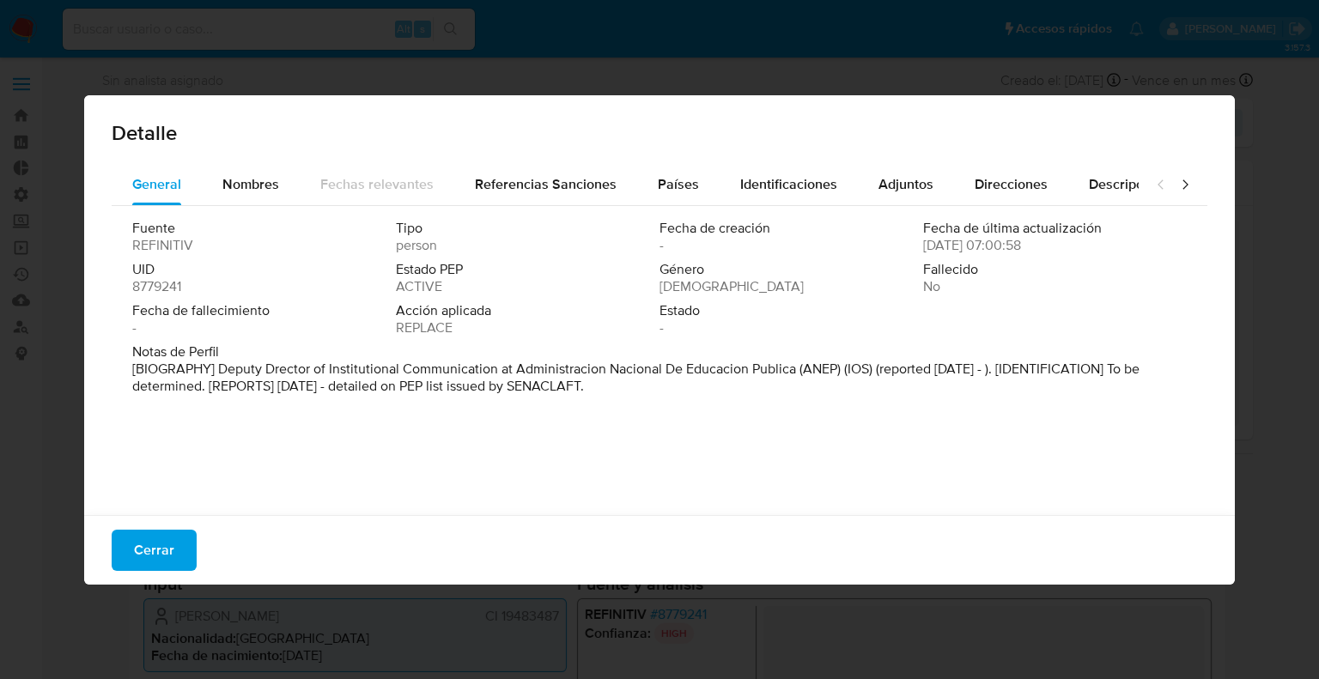
click at [141, 287] on span "8779241" at bounding box center [156, 286] width 49 height 17
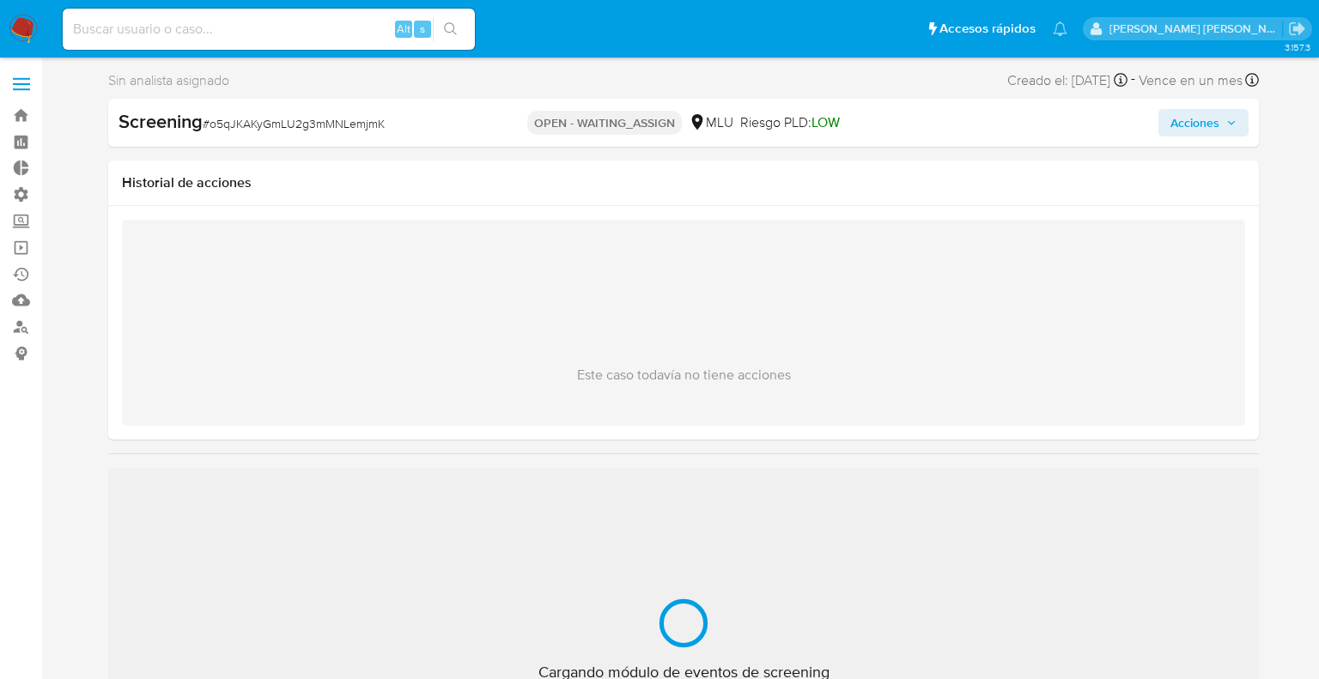
select select "10"
